Goal: Check status: Check status

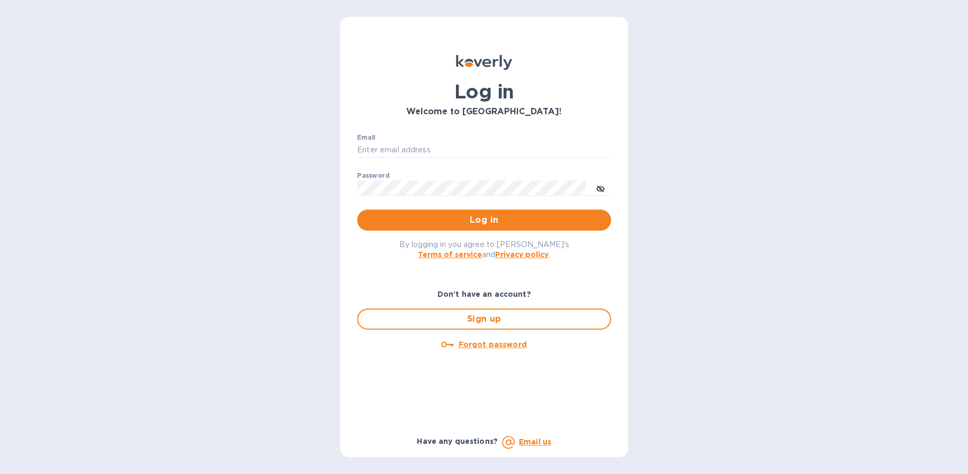
type input "[EMAIL_ADDRESS][DOMAIN_NAME]"
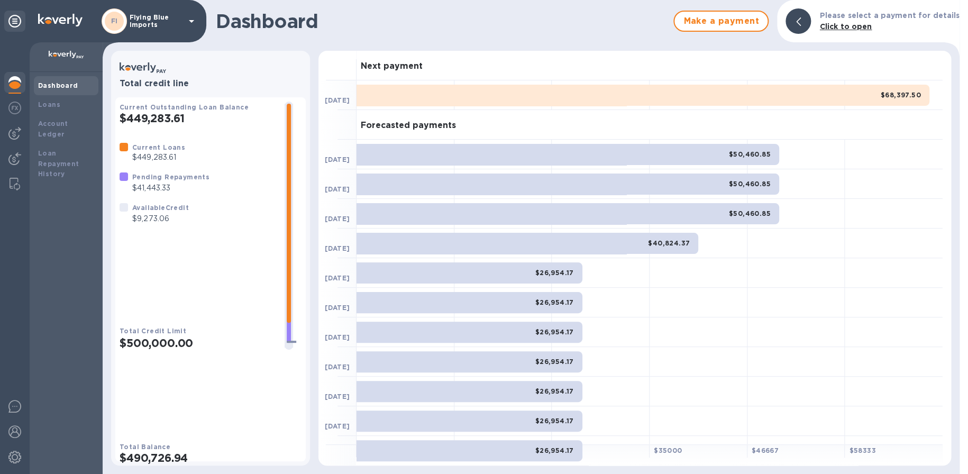
drag, startPoint x: 17, startPoint y: 140, endPoint x: 25, endPoint y: 140, distance: 8.5
click at [17, 140] on div at bounding box center [14, 133] width 21 height 21
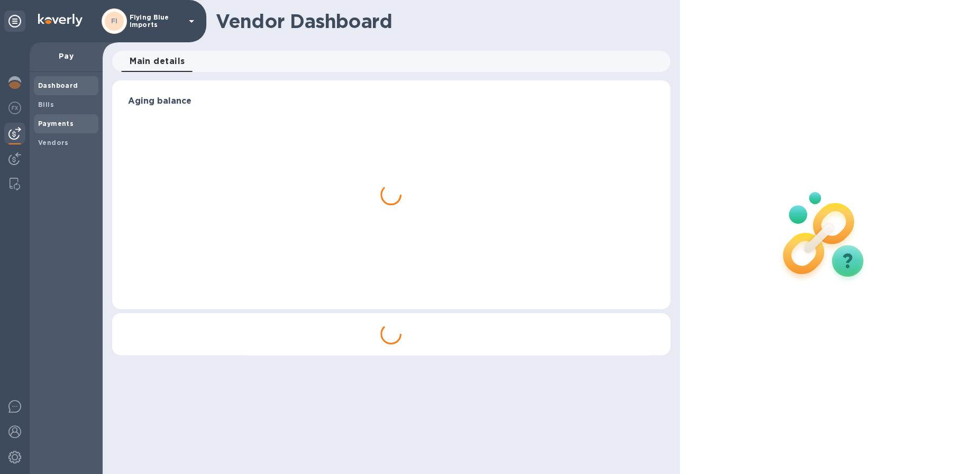
drag, startPoint x: 65, startPoint y: 120, endPoint x: 89, endPoint y: 117, distance: 24.0
click at [65, 120] on b "Payments" at bounding box center [55, 124] width 35 height 8
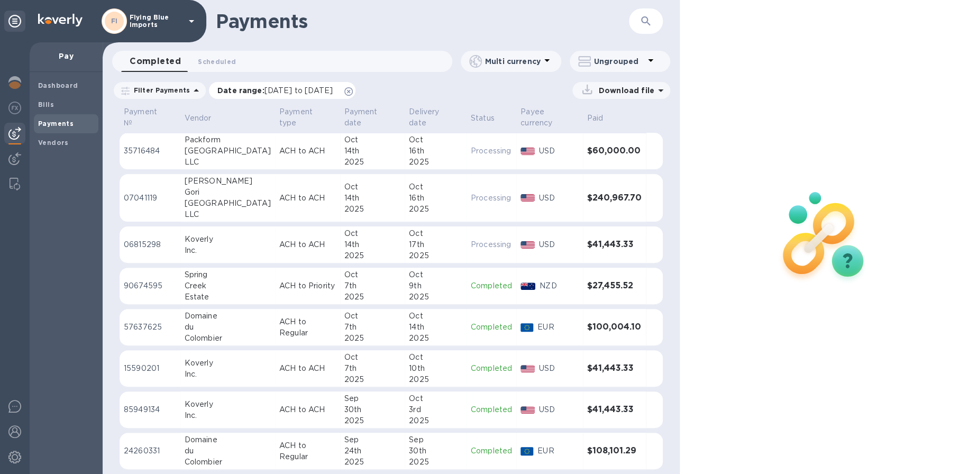
click at [309, 90] on span "[DATE] to [DATE]" at bounding box center [299, 90] width 68 height 8
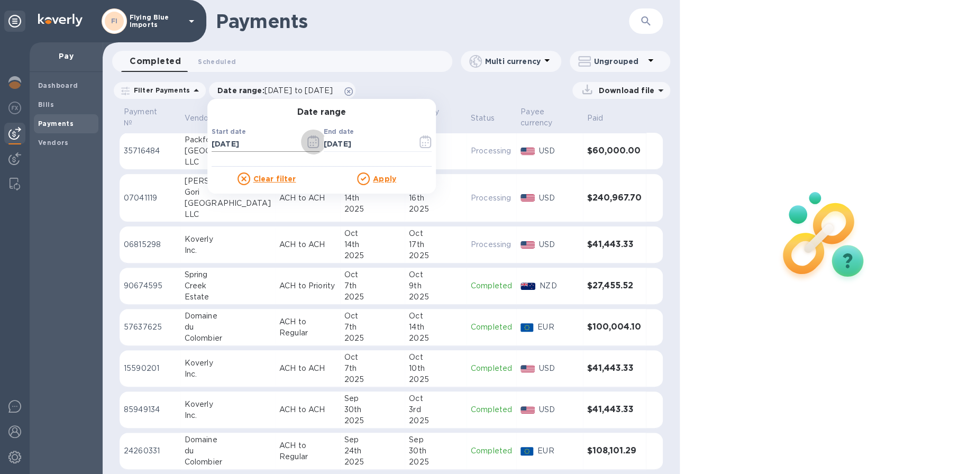
click at [312, 141] on icon "button" at bounding box center [313, 141] width 12 height 13
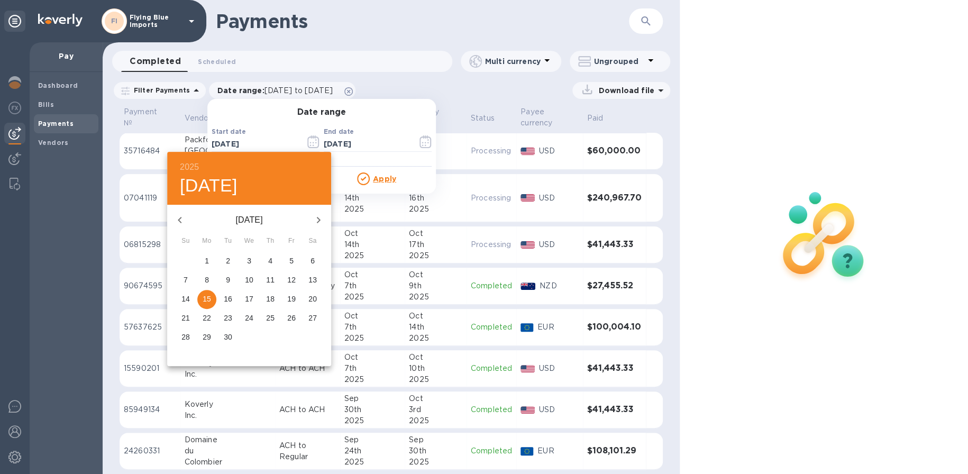
click at [318, 225] on icon "button" at bounding box center [318, 220] width 13 height 13
click at [254, 259] on span "1" at bounding box center [249, 261] width 19 height 11
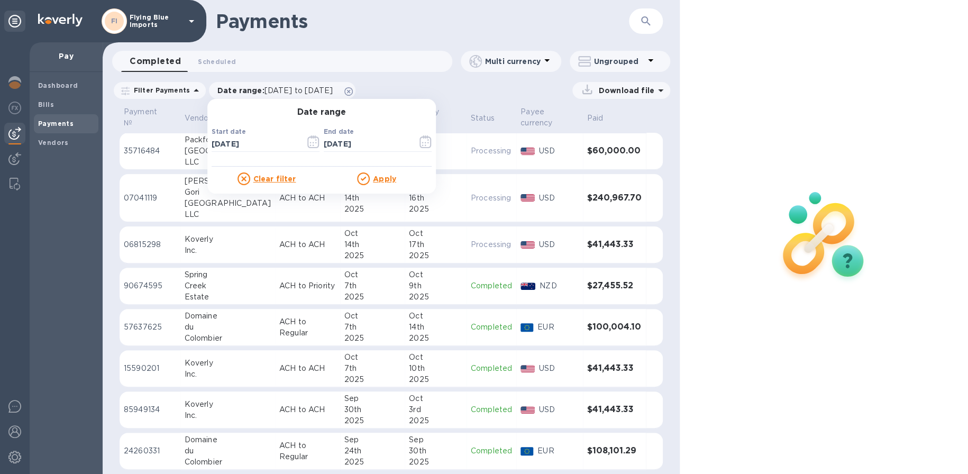
type input "[DATE]"
click at [365, 176] on div at bounding box center [365, 179] width 16 height 13
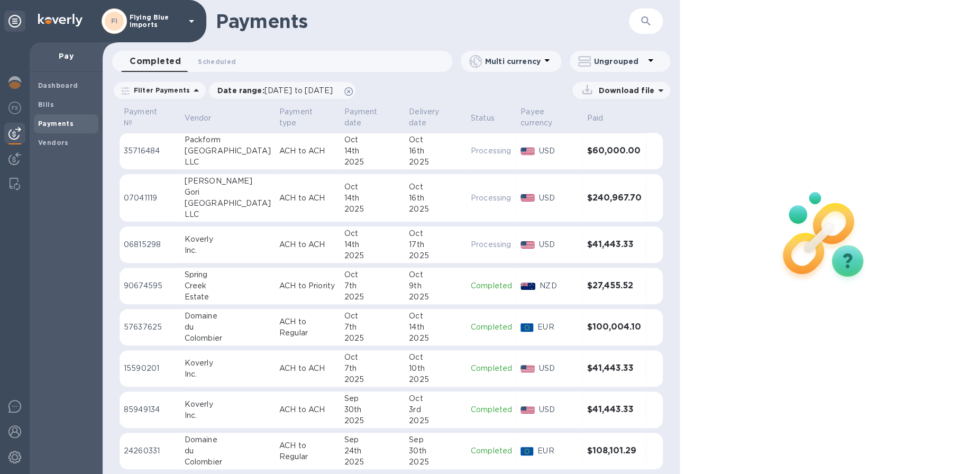
click at [569, 203] on div "USD" at bounding box center [559, 198] width 44 height 15
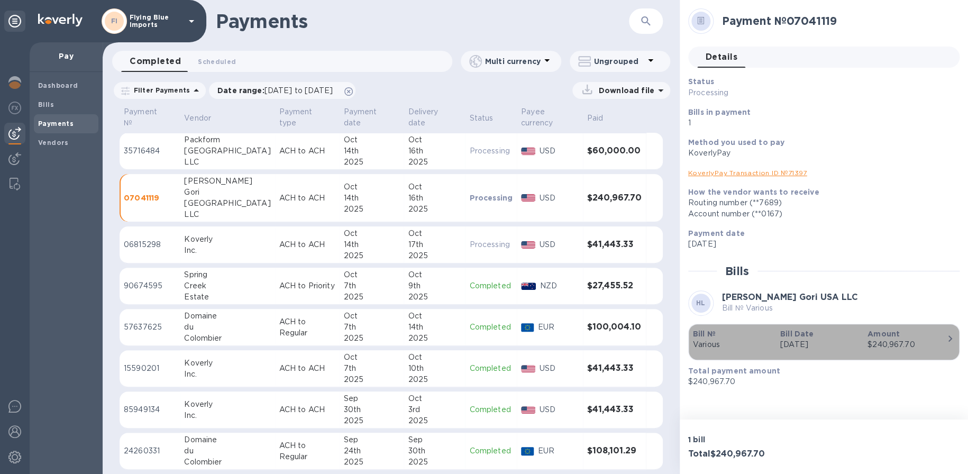
click at [946, 337] on icon "button" at bounding box center [950, 338] width 13 height 13
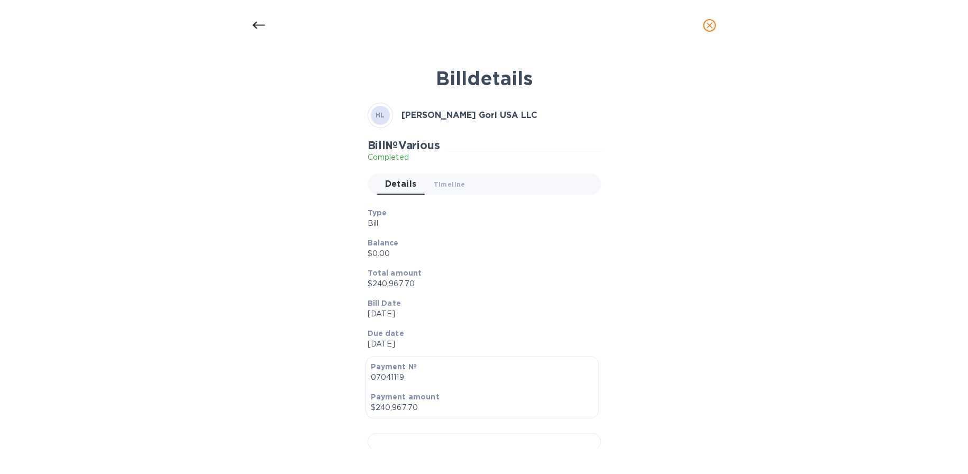
click at [269, 21] on div at bounding box center [258, 25] width 25 height 25
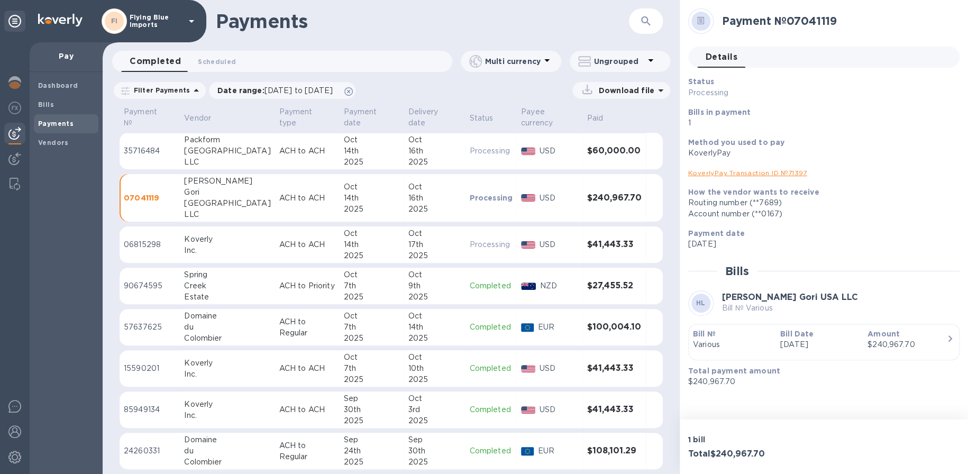
click at [730, 172] on link "KoverlyPay Transaction ID № 71397" at bounding box center [747, 173] width 119 height 8
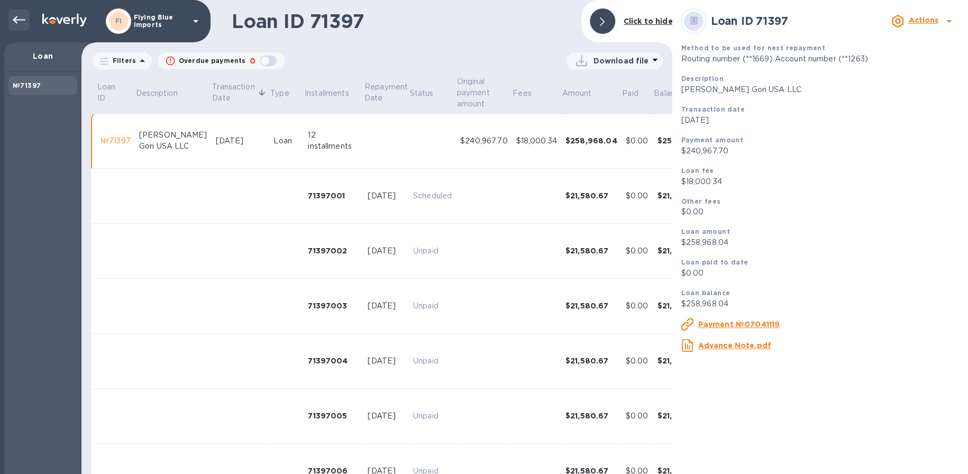
click at [16, 24] on icon at bounding box center [19, 20] width 13 height 13
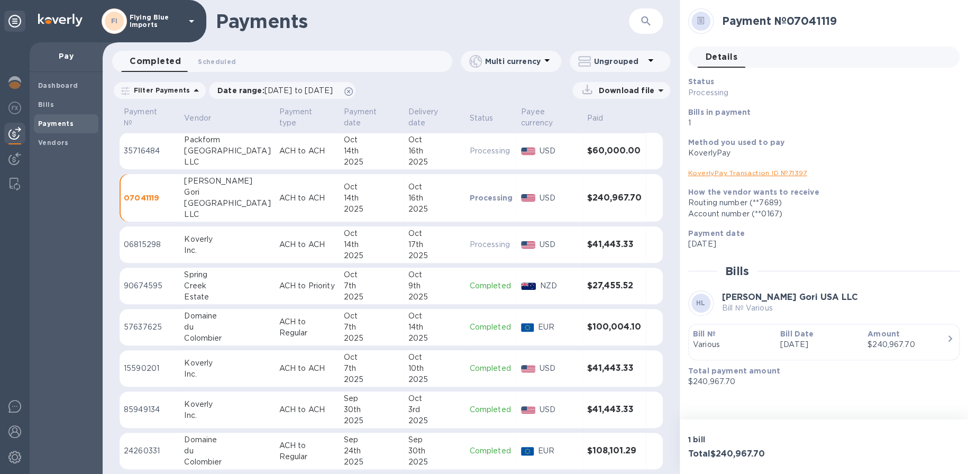
click at [575, 320] on div "EUR" at bounding box center [558, 327] width 45 height 15
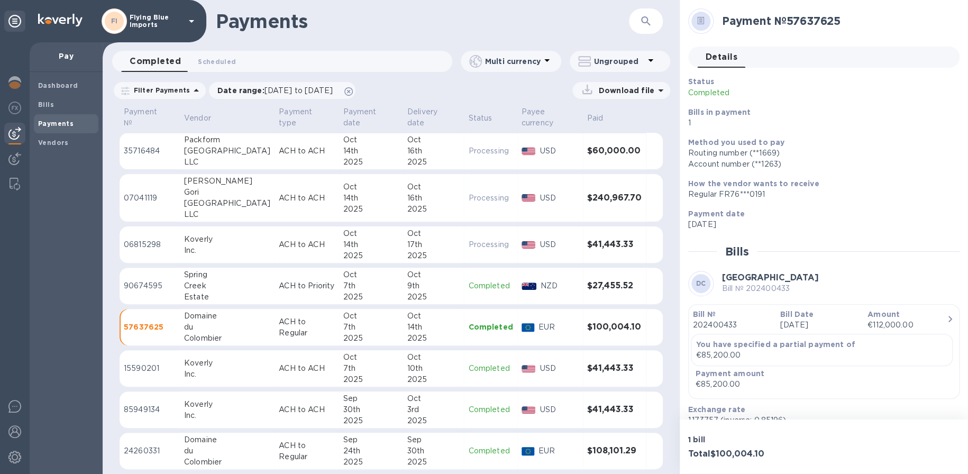
click at [445, 205] on div "2025" at bounding box center [433, 209] width 52 height 11
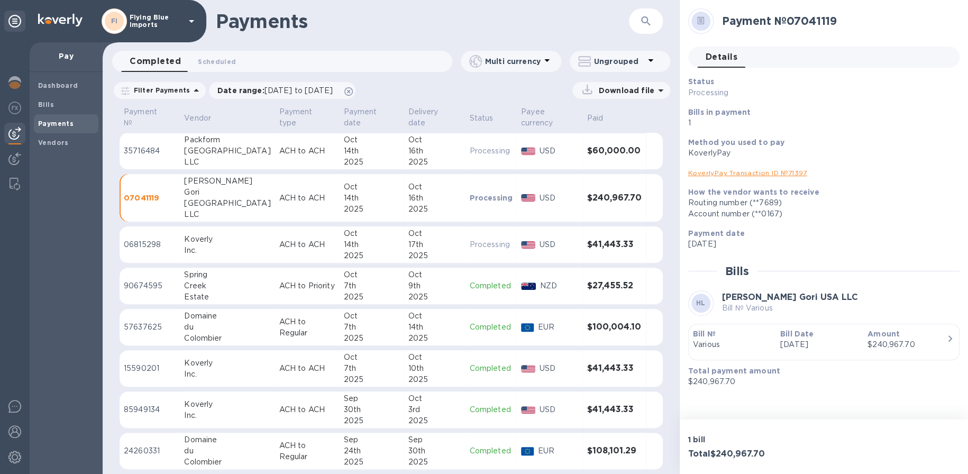
click at [572, 373] on p "USD" at bounding box center [559, 368] width 39 height 11
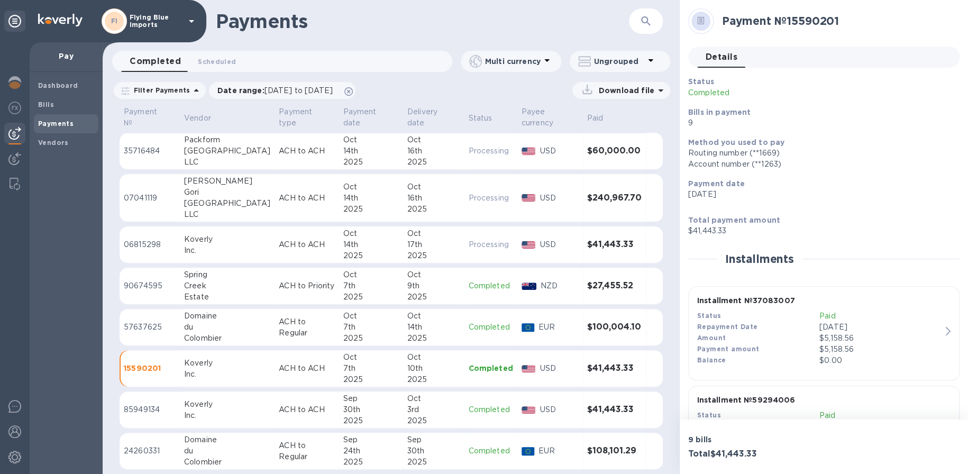
click at [557, 410] on p "USD" at bounding box center [559, 409] width 39 height 11
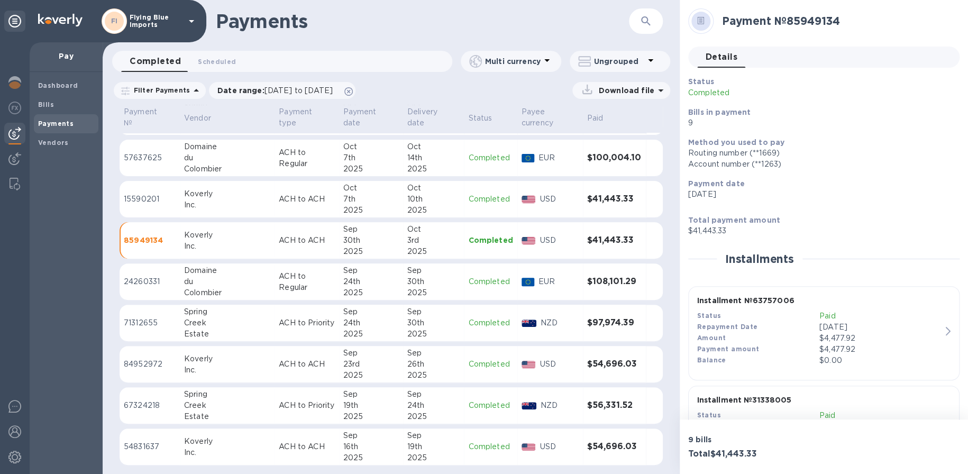
click at [602, 361] on h3 "$54,696.03" at bounding box center [614, 364] width 55 height 10
click at [572, 394] on td "NZD" at bounding box center [551, 405] width 66 height 37
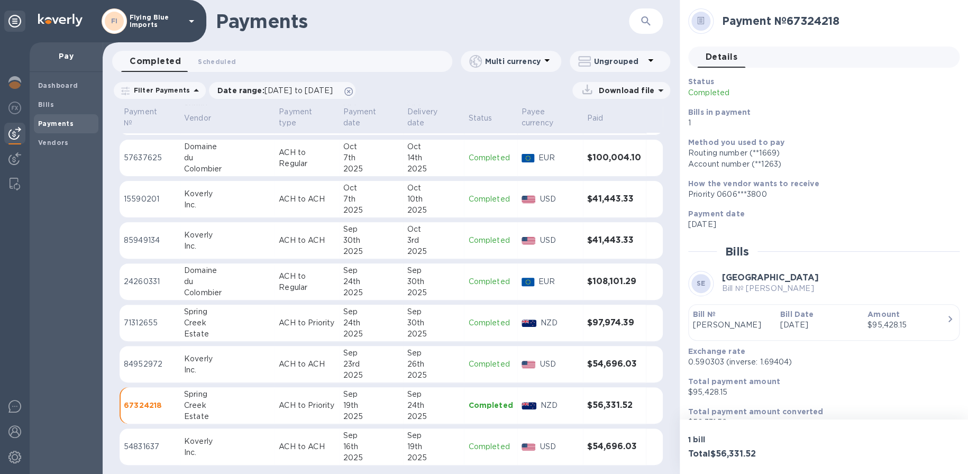
click at [343, 201] on div "7th" at bounding box center [371, 199] width 56 height 11
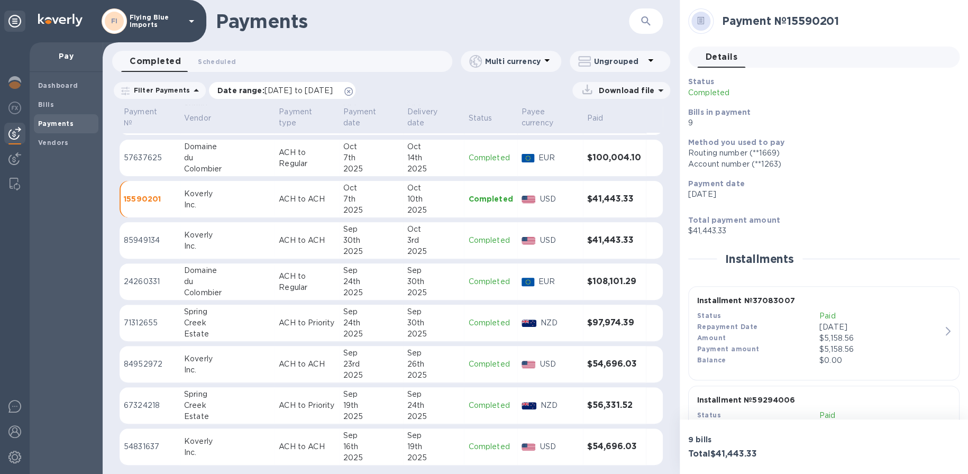
click at [297, 92] on span "[DATE] to [DATE]" at bounding box center [299, 90] width 68 height 8
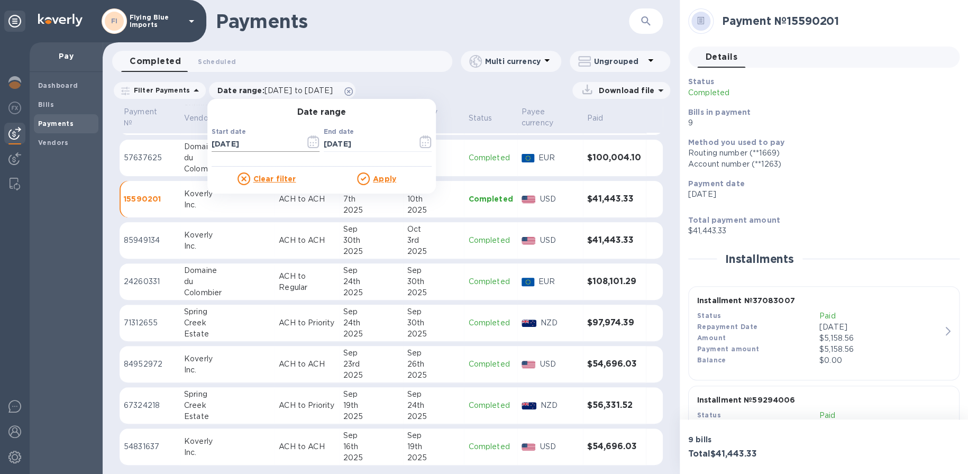
click at [314, 142] on icon "button" at bounding box center [313, 141] width 12 height 13
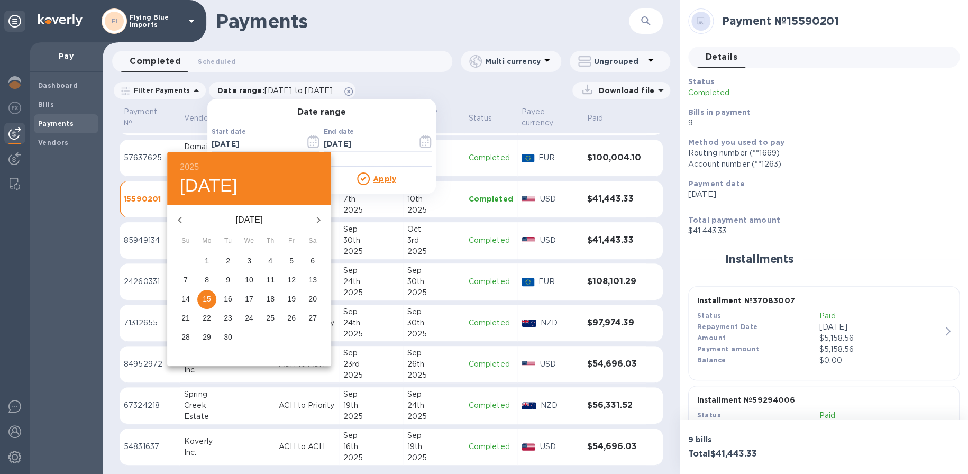
click at [180, 218] on icon "button" at bounding box center [180, 220] width 4 height 6
click at [180, 217] on icon "button" at bounding box center [180, 220] width 4 height 6
click at [319, 221] on icon "button" at bounding box center [318, 220] width 13 height 13
click at [291, 261] on p "1" at bounding box center [291, 261] width 4 height 11
type input "[DATE]"
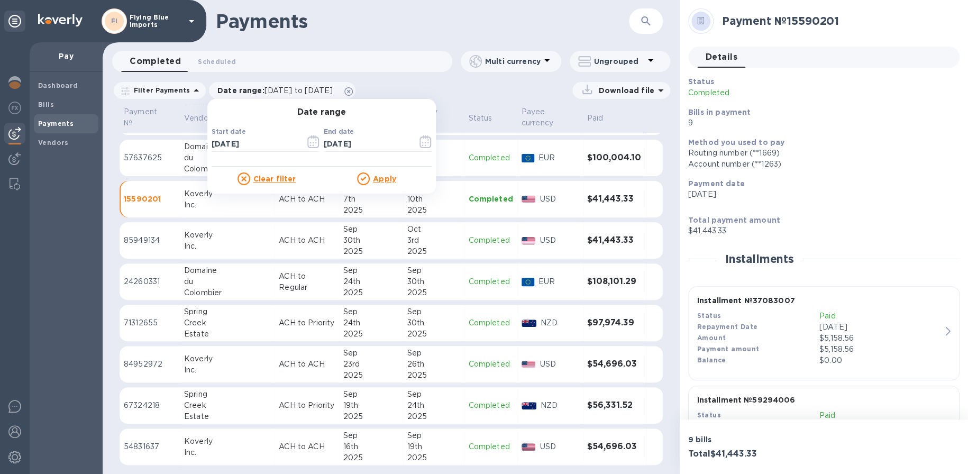
click at [376, 180] on u "Apply" at bounding box center [384, 179] width 23 height 8
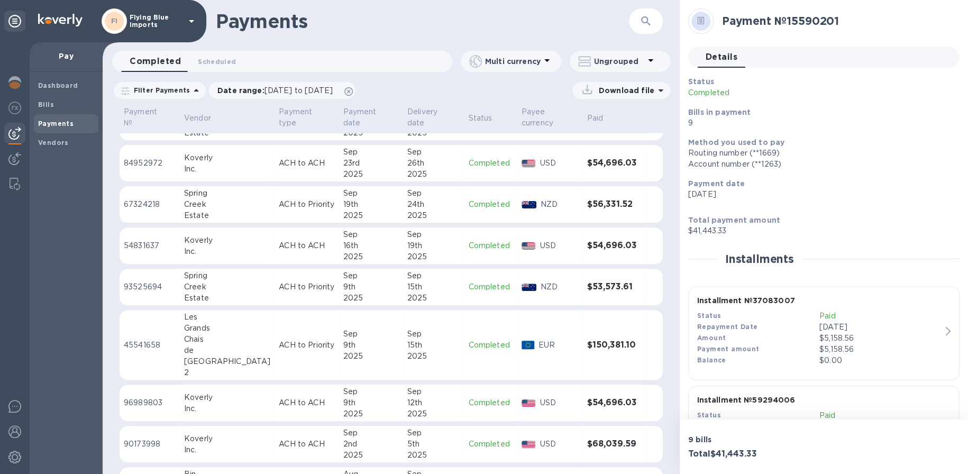
scroll to position [533, 0]
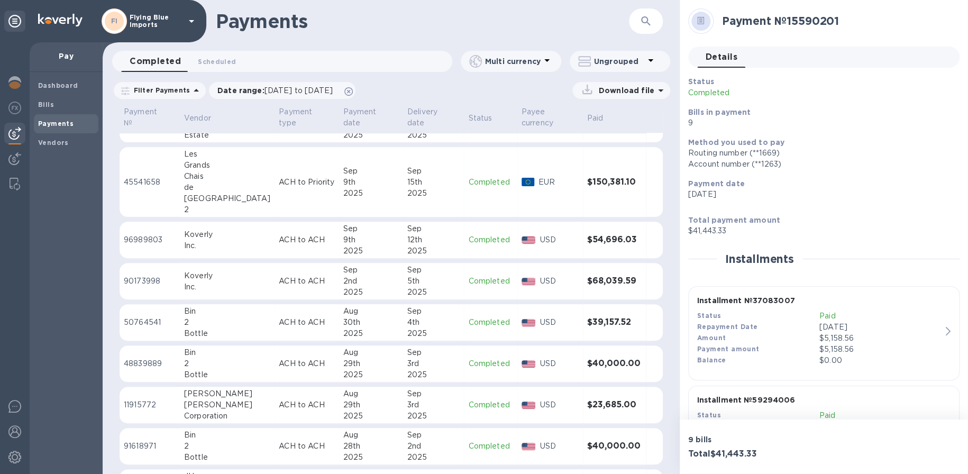
click at [474, 401] on p "Completed" at bounding box center [490, 405] width 44 height 11
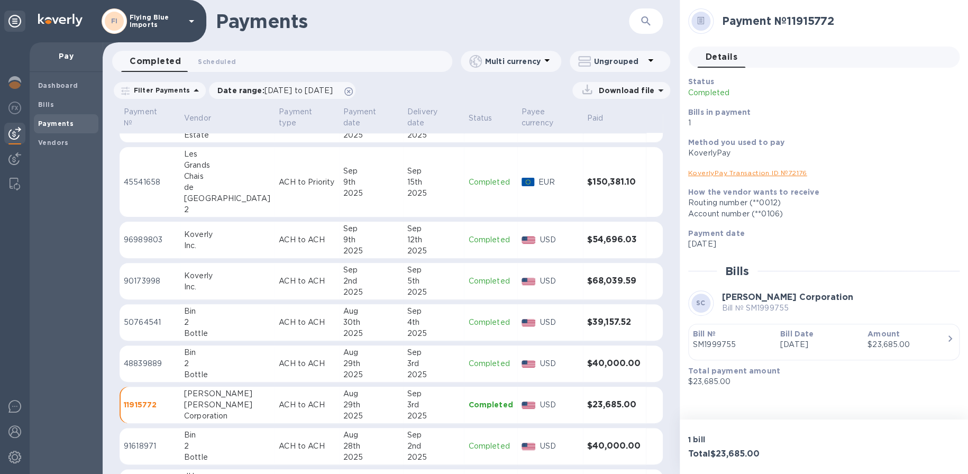
click at [734, 175] on link "KoverlyPay Transaction ID № 72176" at bounding box center [747, 173] width 119 height 8
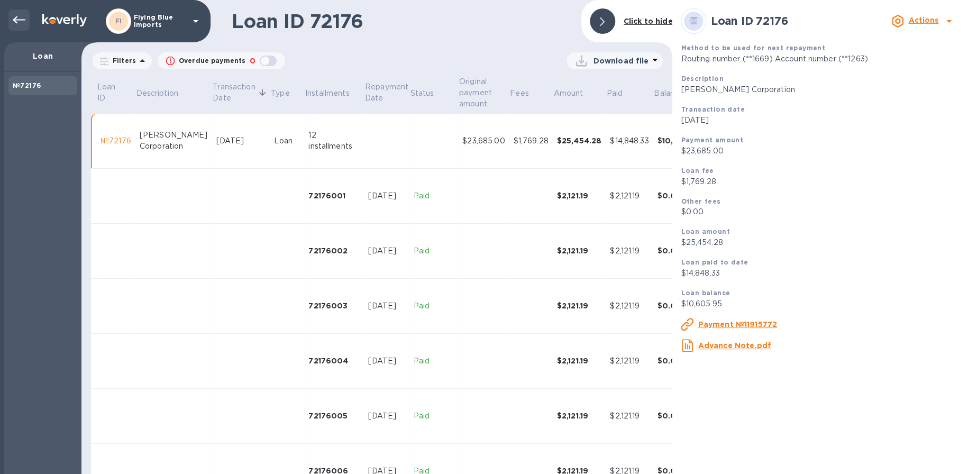
click at [22, 23] on icon at bounding box center [19, 20] width 13 height 13
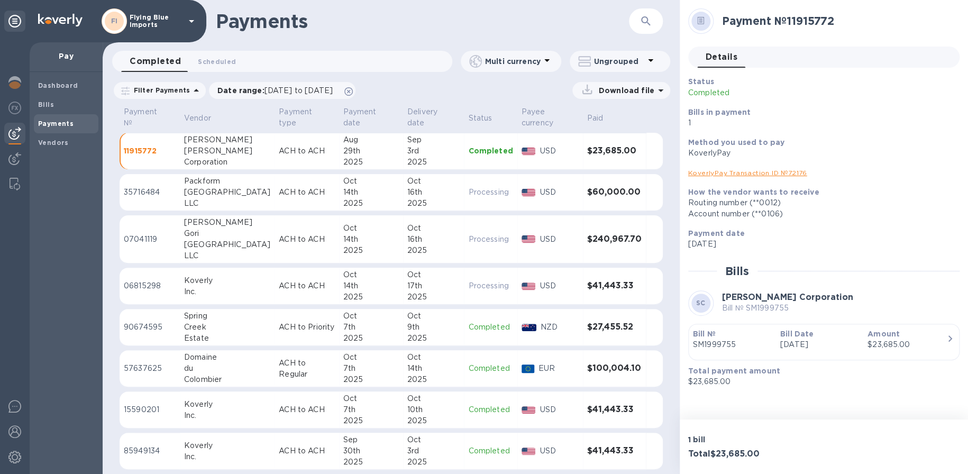
drag, startPoint x: 603, startPoint y: 235, endPoint x: 598, endPoint y: 238, distance: 6.2
click at [603, 235] on h3 "$240,967.70" at bounding box center [614, 239] width 55 height 10
click at [343, 206] on div "2025" at bounding box center [371, 203] width 56 height 11
click at [299, 87] on span "[DATE] to [DATE]" at bounding box center [299, 90] width 68 height 8
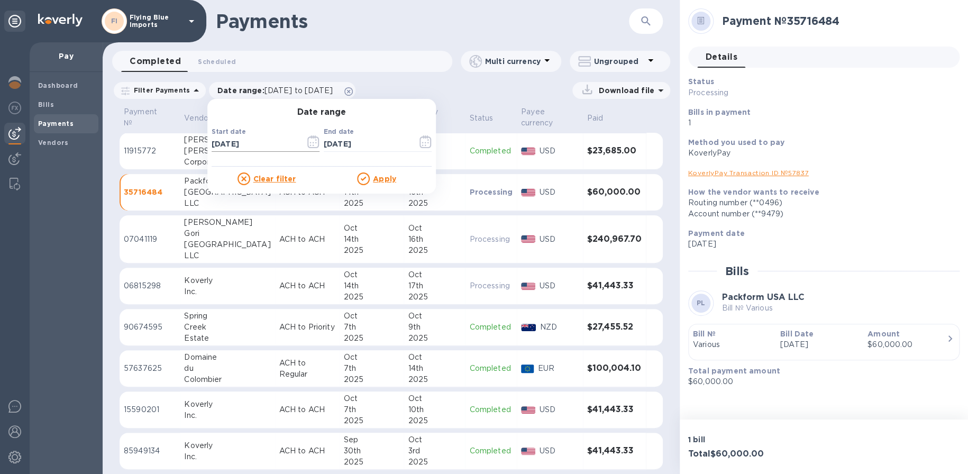
click at [313, 143] on icon "button" at bounding box center [313, 141] width 12 height 13
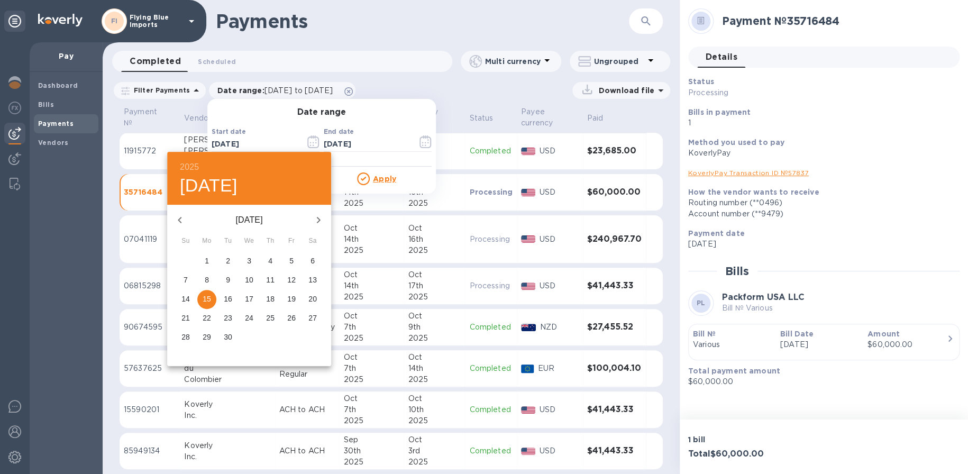
click at [320, 219] on icon "button" at bounding box center [319, 220] width 4 height 6
drag, startPoint x: 250, startPoint y: 255, endPoint x: 272, endPoint y: 250, distance: 22.2
click at [250, 256] on p "1" at bounding box center [249, 261] width 4 height 11
type input "[DATE]"
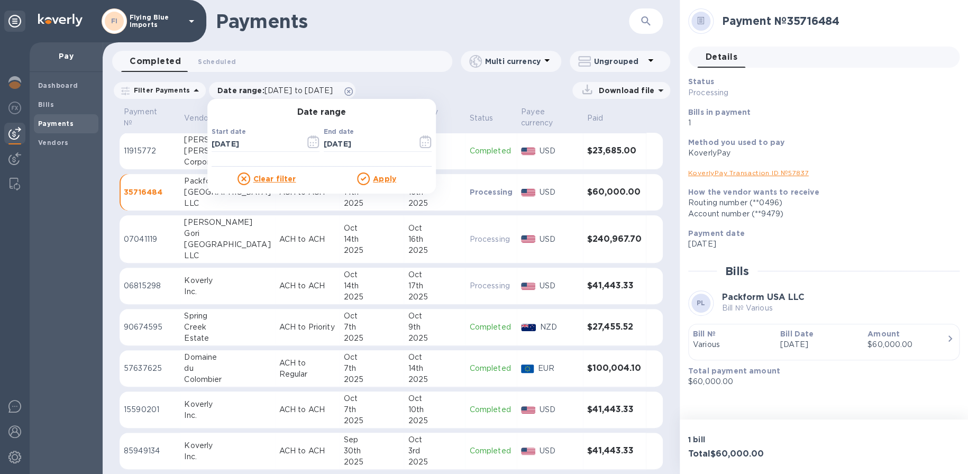
click at [364, 182] on icon at bounding box center [363, 179] width 13 height 13
click at [357, 182] on icon at bounding box center [363, 179] width 13 height 13
click at [374, 176] on u "Apply" at bounding box center [384, 179] width 23 height 8
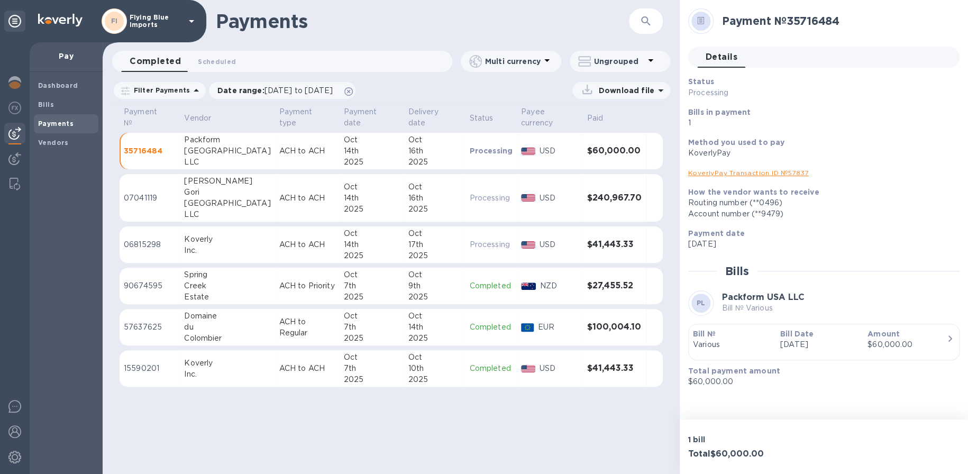
click at [598, 273] on td "$27,455.52" at bounding box center [614, 286] width 63 height 37
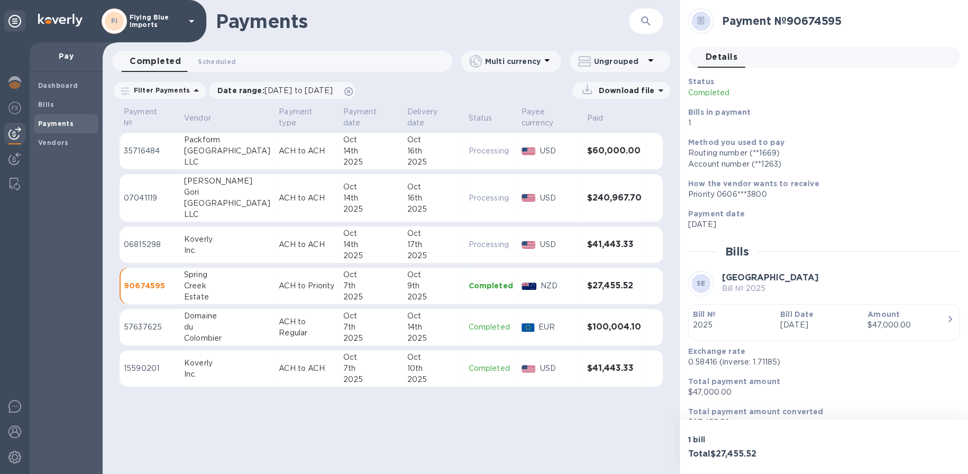
click at [279, 240] on p "ACH to ACH" at bounding box center [307, 244] width 56 height 11
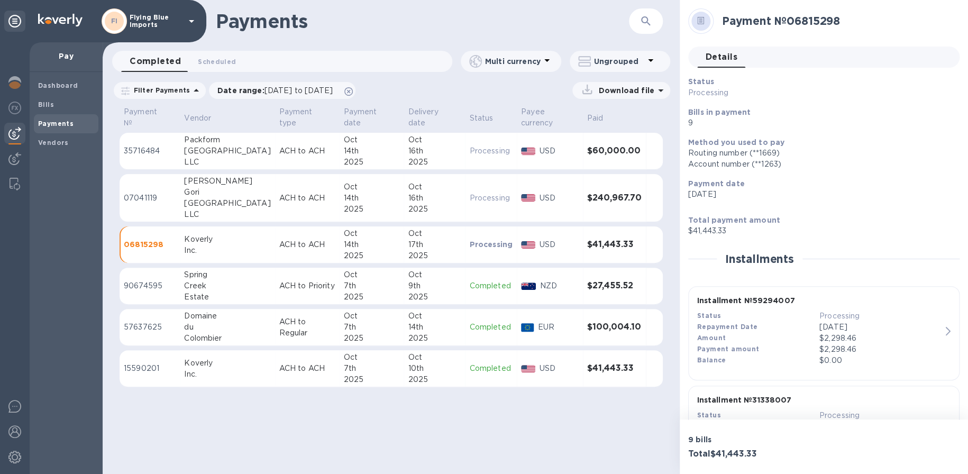
click at [275, 205] on td "ACH to ACH" at bounding box center [307, 198] width 65 height 48
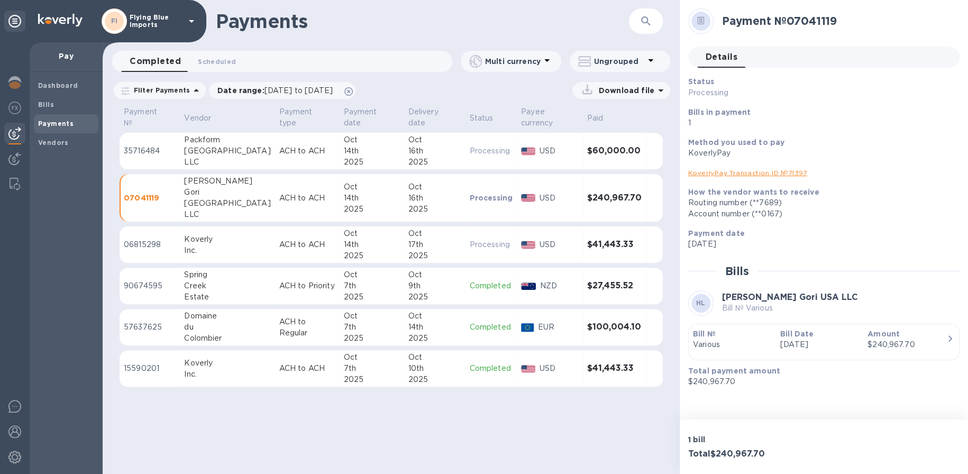
click at [343, 159] on div "2025" at bounding box center [371, 162] width 56 height 11
click at [710, 175] on link "KoverlyPay Transaction ID № 57837" at bounding box center [748, 173] width 121 height 8
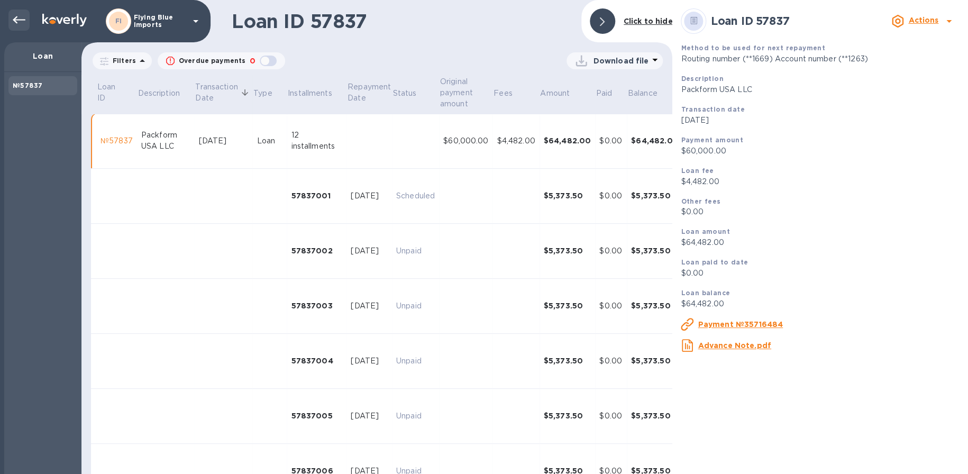
click at [11, 15] on div at bounding box center [18, 20] width 21 height 21
click at [17, 17] on icon at bounding box center [19, 20] width 13 height 13
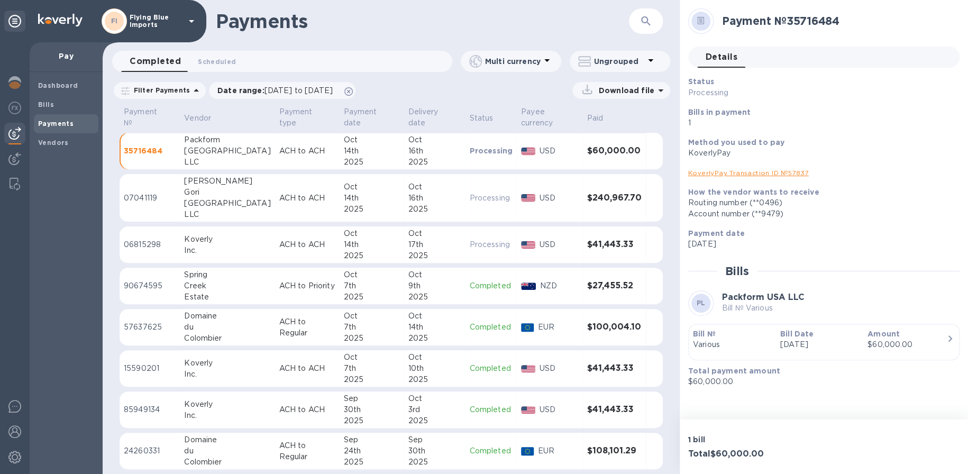
click at [591, 152] on h3 "$60,000.00" at bounding box center [614, 151] width 55 height 10
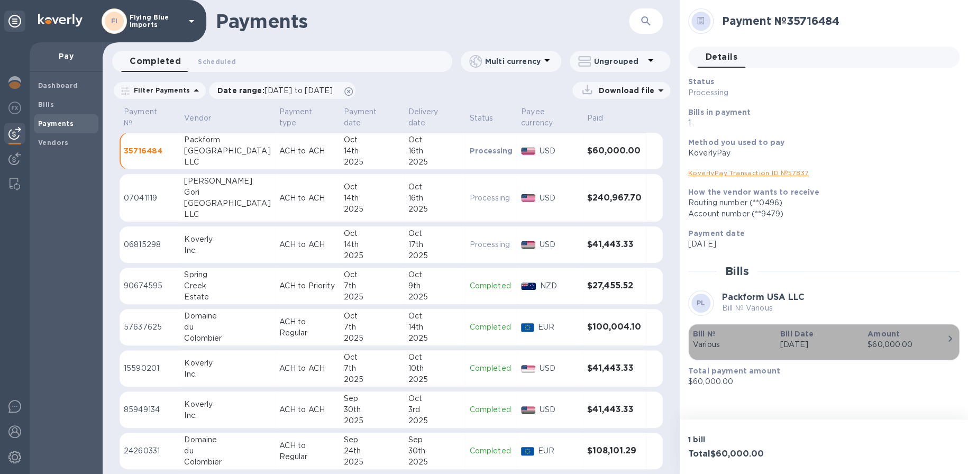
click at [947, 339] on icon "button" at bounding box center [950, 338] width 13 height 13
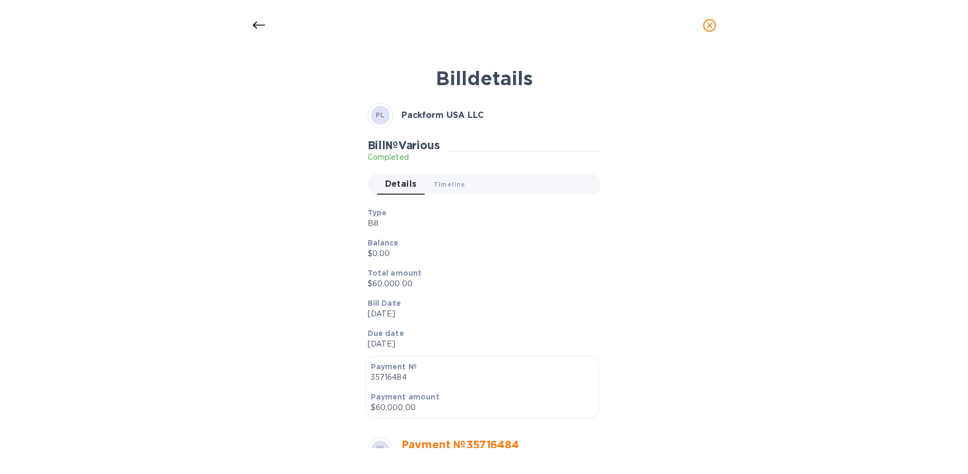
click at [260, 26] on icon at bounding box center [258, 25] width 13 height 13
